Goal: Communication & Community: Answer question/provide support

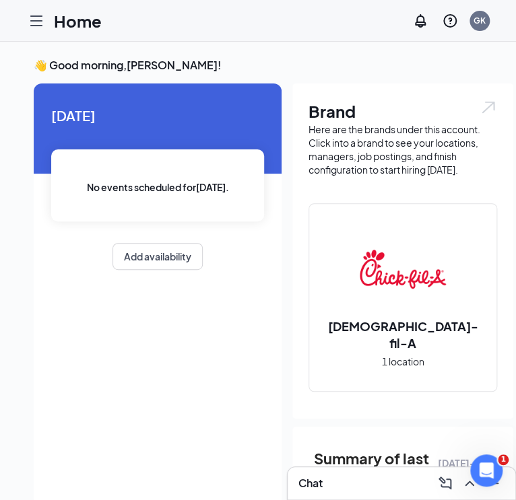
click at [367, 480] on div "Chat" at bounding box center [401, 484] width 206 height 22
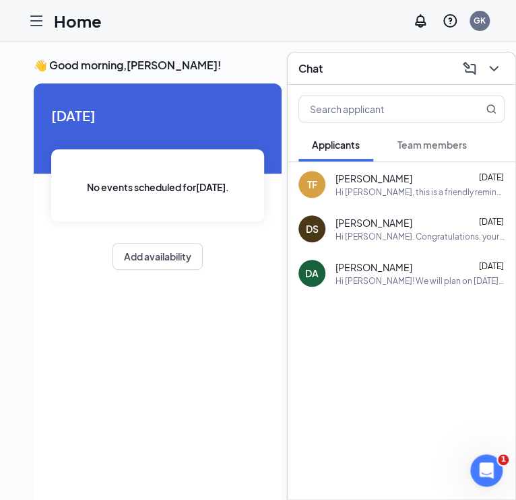
click at [421, 153] on button "Team members" at bounding box center [432, 145] width 96 height 34
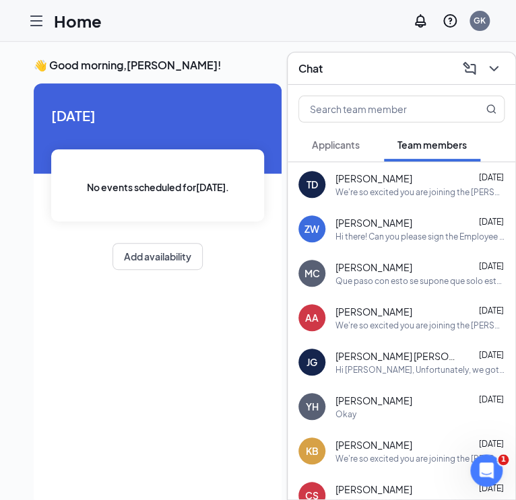
click at [399, 184] on div "[PERSON_NAME] [DATE]" at bounding box center [419, 178] width 169 height 13
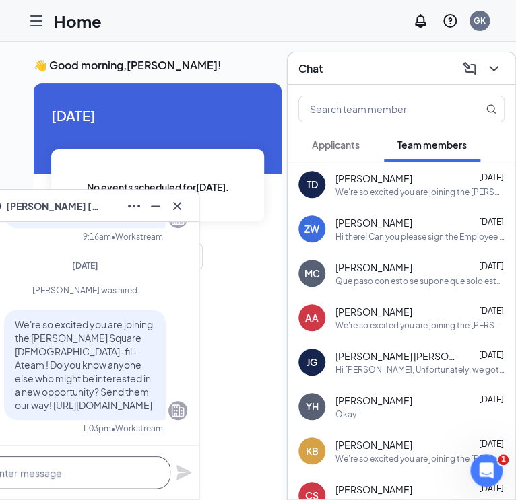
click at [62, 476] on textarea at bounding box center [76, 472] width 189 height 32
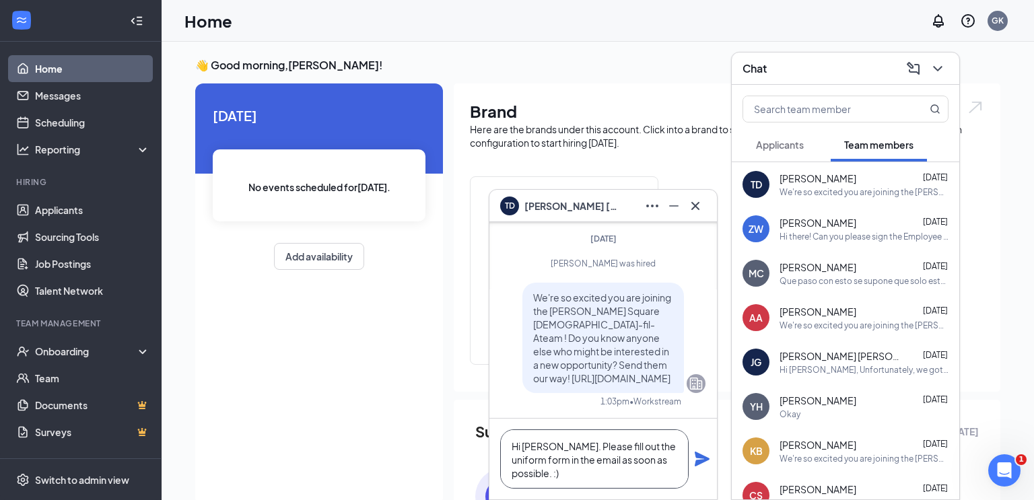
type textarea "Hi [PERSON_NAME]. Please fill out the uniform form in the email as soon as poss…"
click at [515, 461] on icon "Plane" at bounding box center [702, 459] width 15 height 15
